Goal: Check status

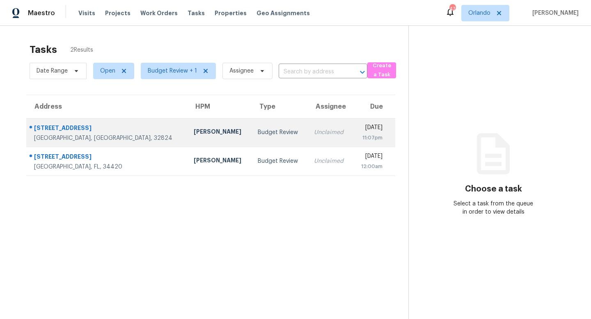
click at [258, 132] on div "Budget Review" at bounding box center [279, 132] width 43 height 8
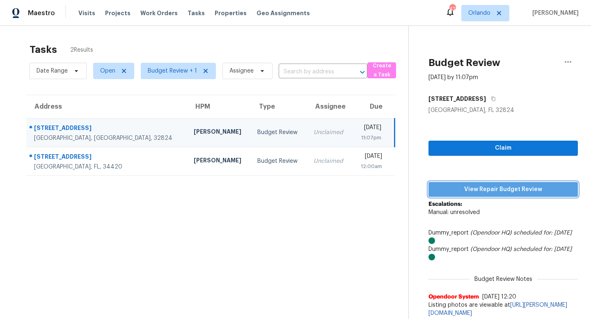
click at [487, 190] on span "View Repair Budget Review" at bounding box center [503, 190] width 136 height 10
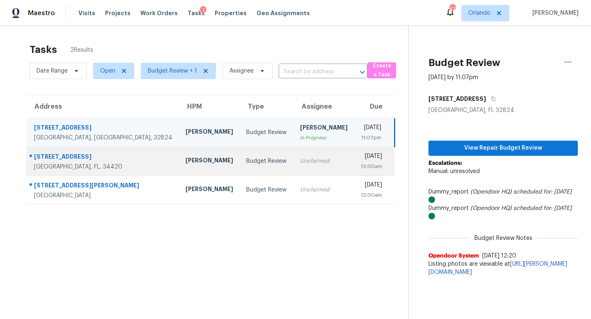
click at [300, 163] on div "Unclaimed" at bounding box center [324, 161] width 48 height 8
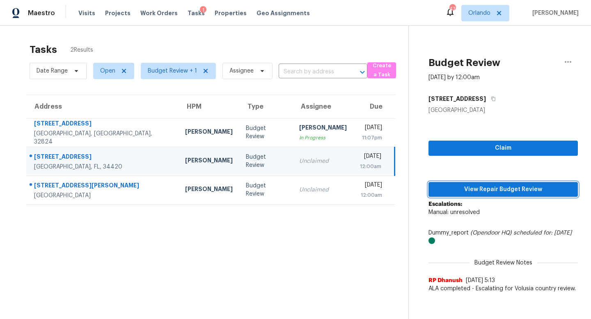
click at [488, 188] on span "View Repair Budget Review" at bounding box center [503, 190] width 136 height 10
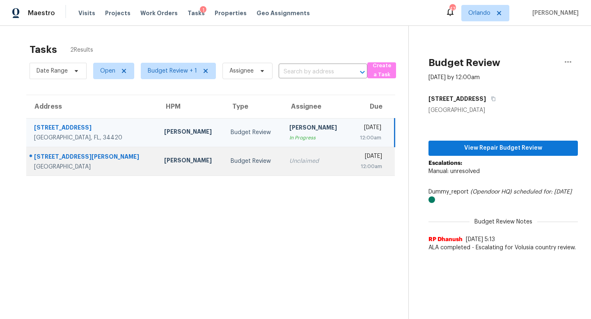
click at [289, 160] on div "Unclaimed" at bounding box center [316, 161] width 54 height 8
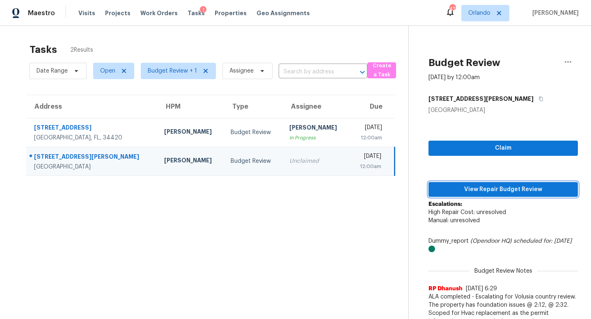
click at [503, 188] on span "View Repair Budget Review" at bounding box center [503, 190] width 136 height 10
